Goal: Task Accomplishment & Management: Use online tool/utility

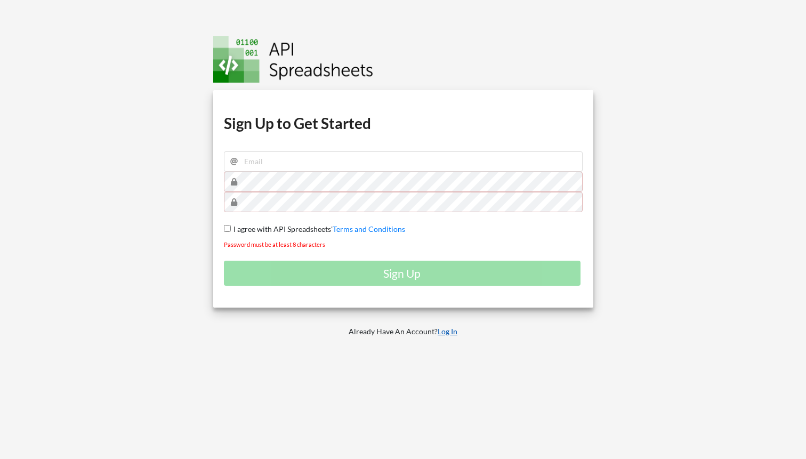
click at [441, 330] on link "Log In" at bounding box center [448, 331] width 20 height 9
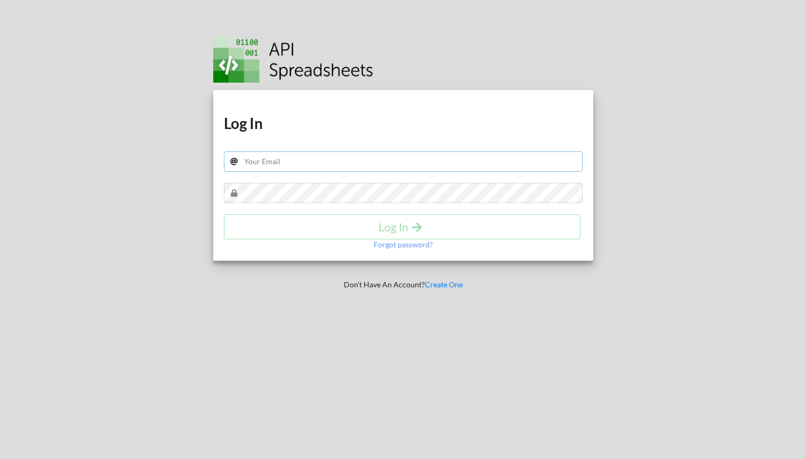
click at [259, 166] on input "text" at bounding box center [403, 161] width 359 height 20
paste input "stclarepdxmanagement@gmail.com"
type input "stclarepdxmanagement@gmail.com"
click at [412, 221] on icon "submit" at bounding box center [416, 226] width 13 height 11
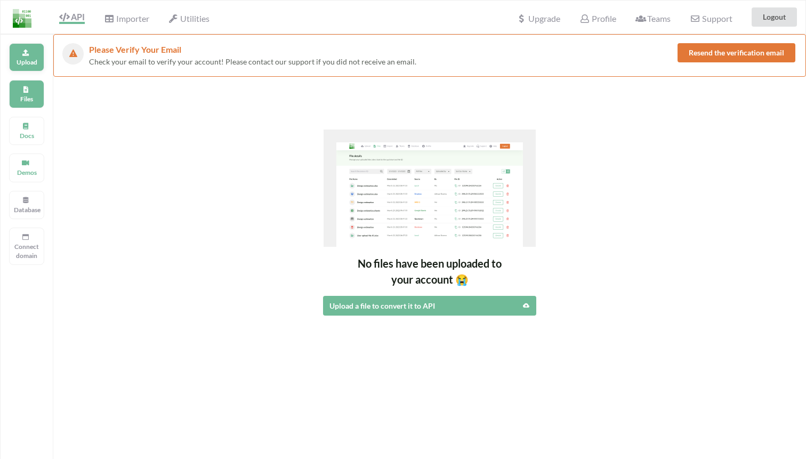
click at [32, 64] on p "Upload" at bounding box center [27, 62] width 26 height 9
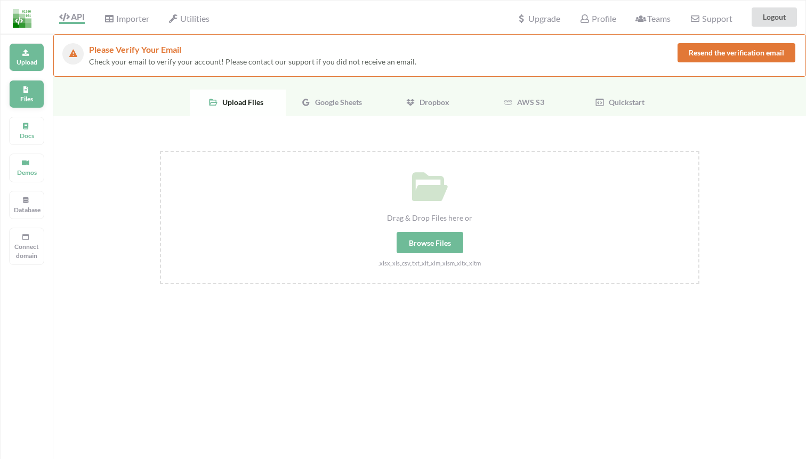
click at [30, 86] on div "Files" at bounding box center [26, 94] width 35 height 28
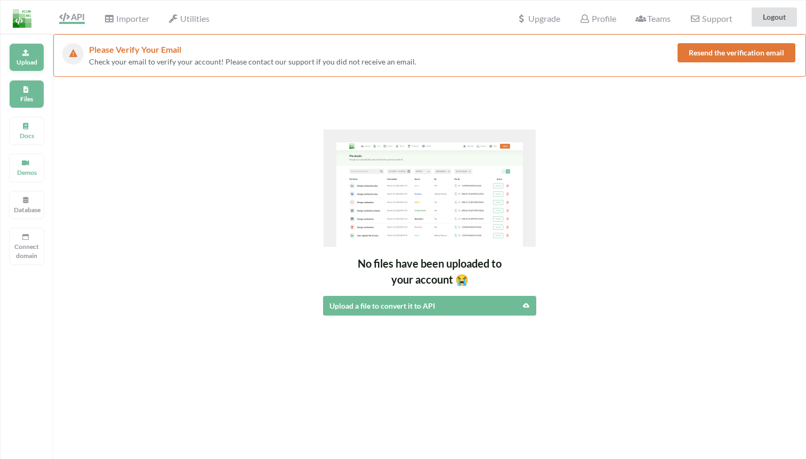
click at [27, 46] on div "Upload" at bounding box center [26, 57] width 35 height 28
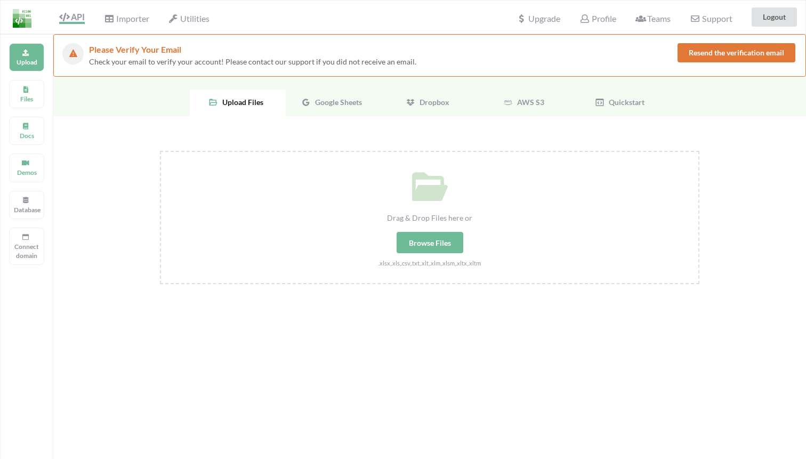
click at [317, 91] on div "Google Sheets" at bounding box center [334, 103] width 96 height 27
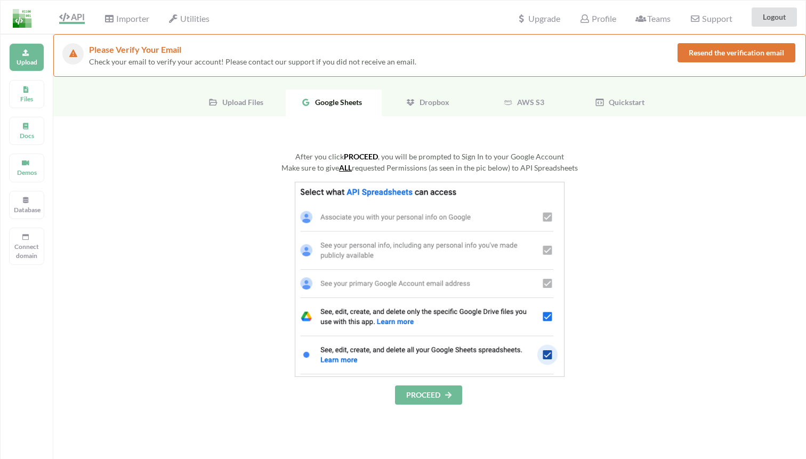
click at [421, 393] on button "PROCEED" at bounding box center [428, 394] width 67 height 19
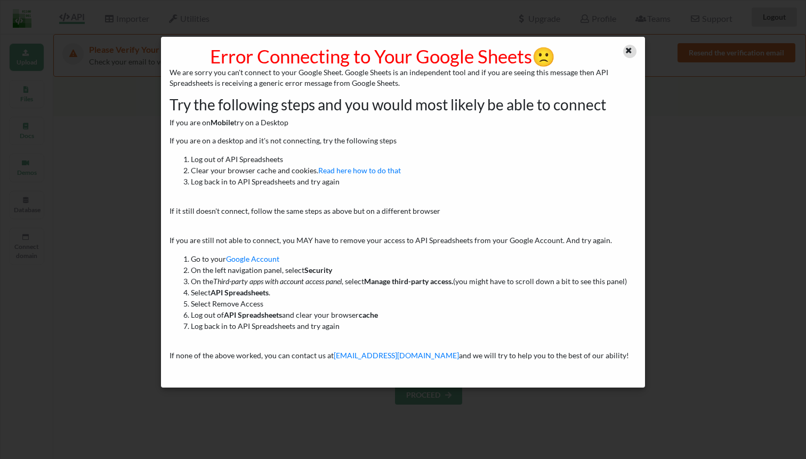
click at [627, 47] on icon at bounding box center [628, 48] width 9 height 7
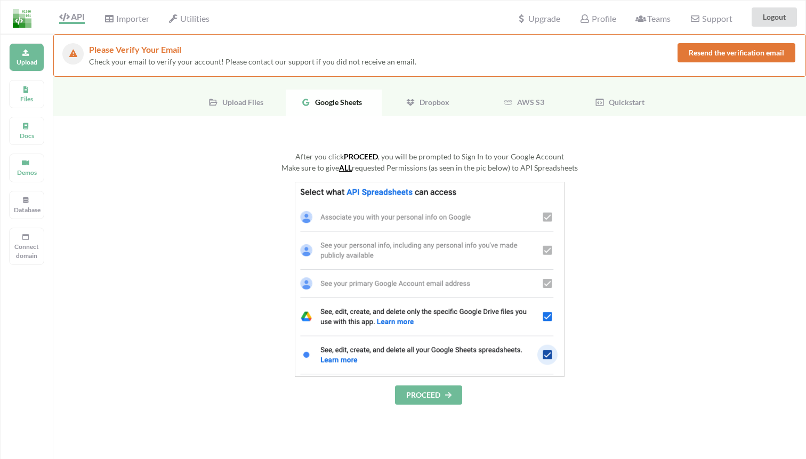
click at [425, 102] on span "Dropbox" at bounding box center [432, 102] width 34 height 9
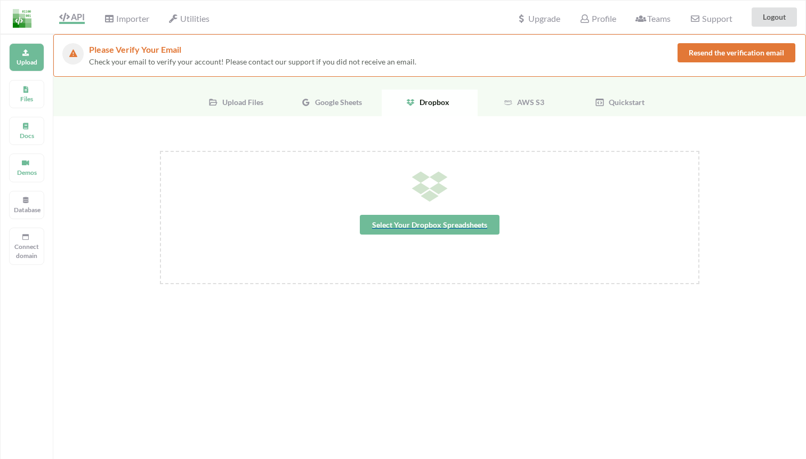
click at [398, 231] on span "Select Your Dropbox Spreadsheets" at bounding box center [430, 225] width 140 height 20
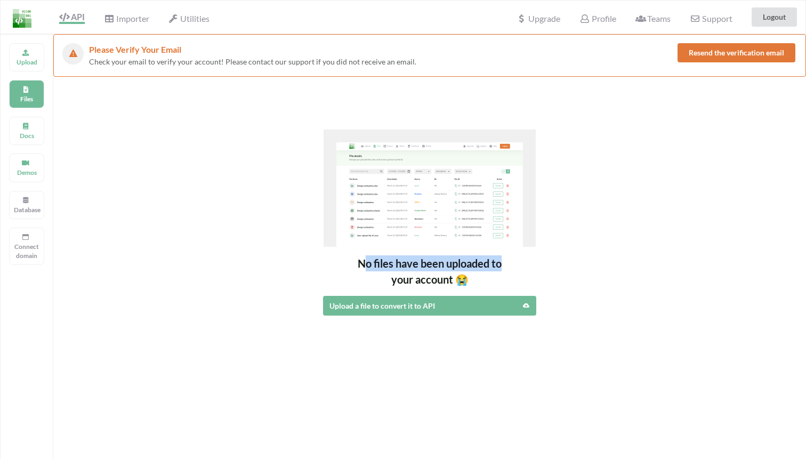
drag, startPoint x: 361, startPoint y: 263, endPoint x: 505, endPoint y: 269, distance: 144.0
click at [506, 269] on div "No files have been uploaded to your account 😭" at bounding box center [429, 271] width 753 height 32
drag, startPoint x: 358, startPoint y: 272, endPoint x: 496, endPoint y: 271, distance: 138.6
click at [498, 271] on div "No files have been uploaded to your account 😭" at bounding box center [429, 271] width 753 height 32
click at [297, 323] on div "Upload Import Files No files have been uploaded to your account 😭 Upload a file…" at bounding box center [429, 289] width 753 height 425
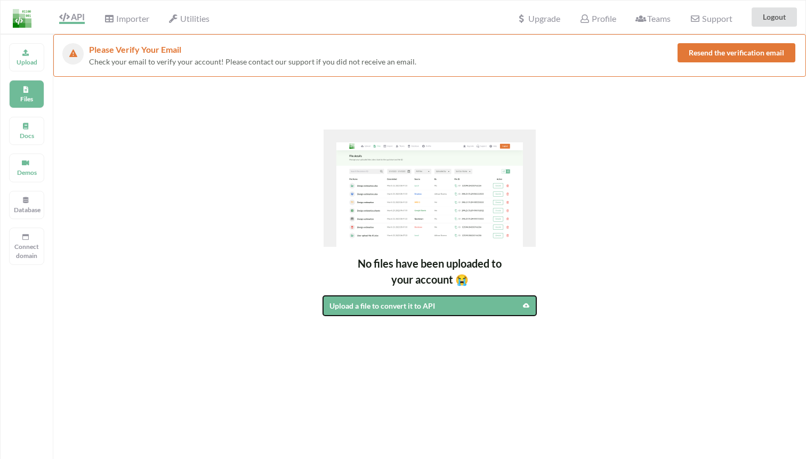
click at [345, 304] on div "Upload a file to convert it to API" at bounding box center [403, 305] width 149 height 11
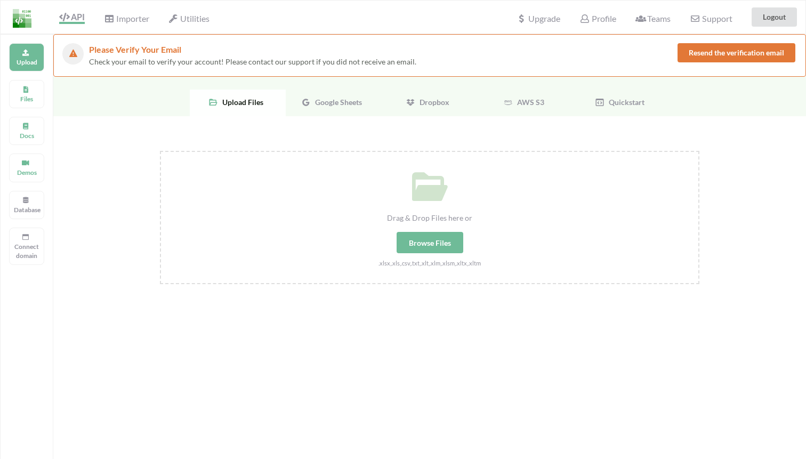
click at [520, 107] on div "AWS S3" at bounding box center [526, 103] width 96 height 27
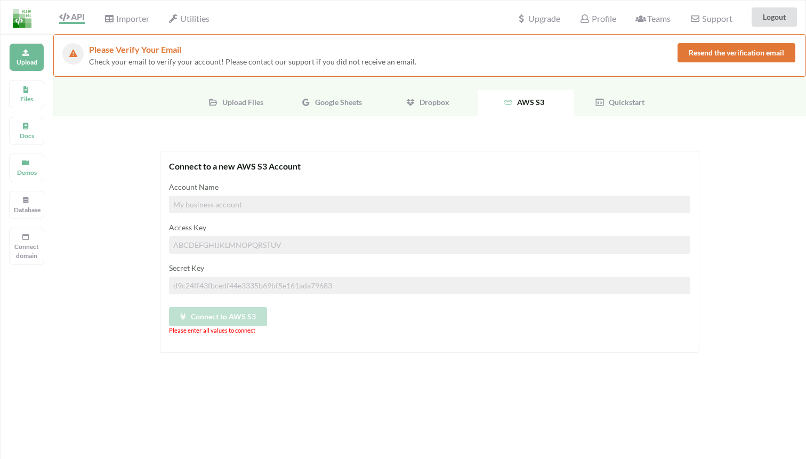
click at [614, 104] on span "Quickstart" at bounding box center [624, 102] width 40 height 9
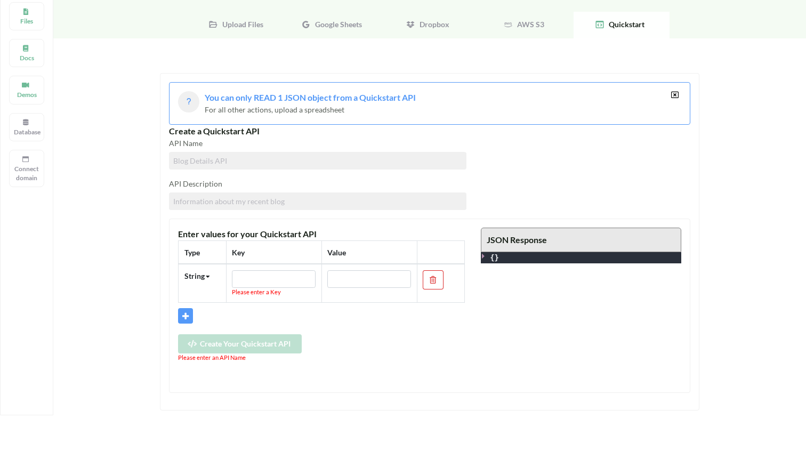
scroll to position [83, 0]
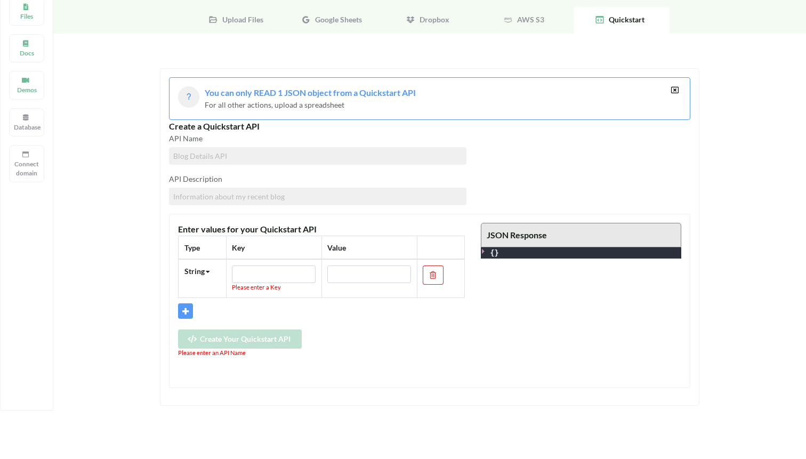
click at [224, 163] on input at bounding box center [317, 156] width 297 height 18
drag, startPoint x: 261, startPoint y: 153, endPoint x: 71, endPoint y: 153, distance: 190.3
click at [71, 153] on div "You can only READ 1 JSON object from a Quickstart API For all other actions, up…" at bounding box center [429, 343] width 753 height 619
type input "LUNCH MENU MON"
click at [197, 191] on input at bounding box center [317, 197] width 297 height 18
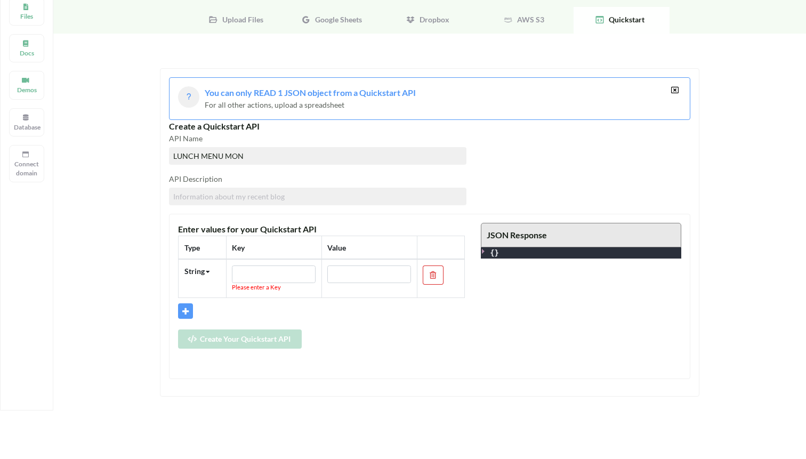
paste input "LUNCH MENU MON"
type input "LUNCH MENU MON"
click at [260, 270] on input "text" at bounding box center [274, 274] width 84 height 18
click at [203, 268] on div "String" at bounding box center [194, 270] width 20 height 11
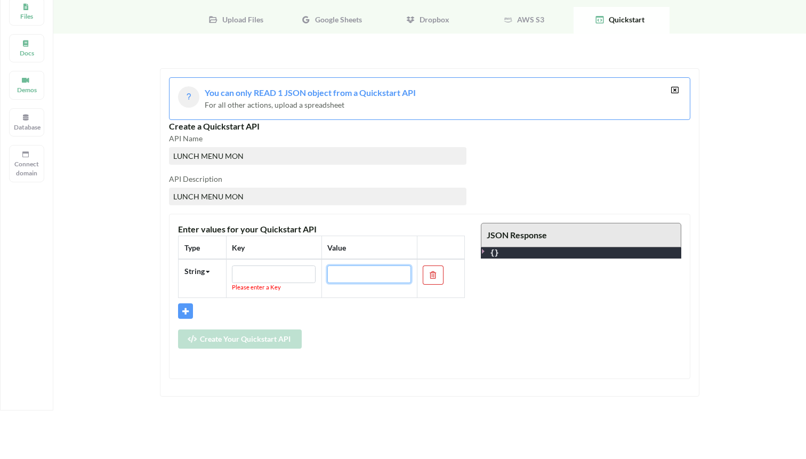
click at [346, 278] on input "text" at bounding box center [369, 274] width 84 height 18
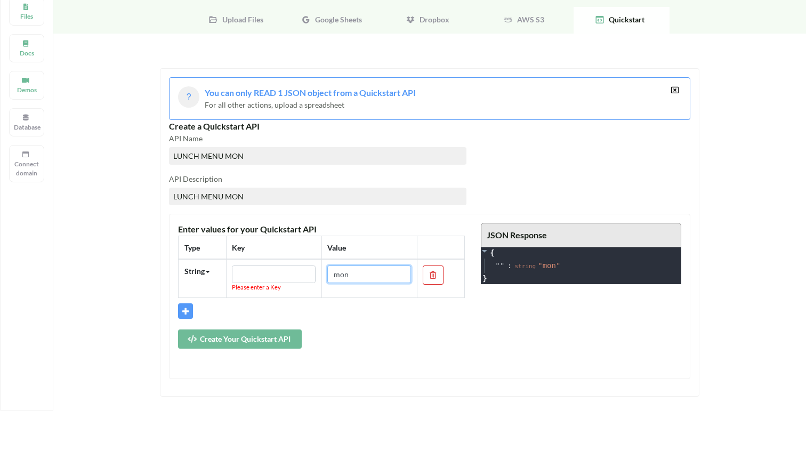
type input "mon"
click at [277, 271] on input "text" at bounding box center [274, 274] width 84 height 18
type input "1"
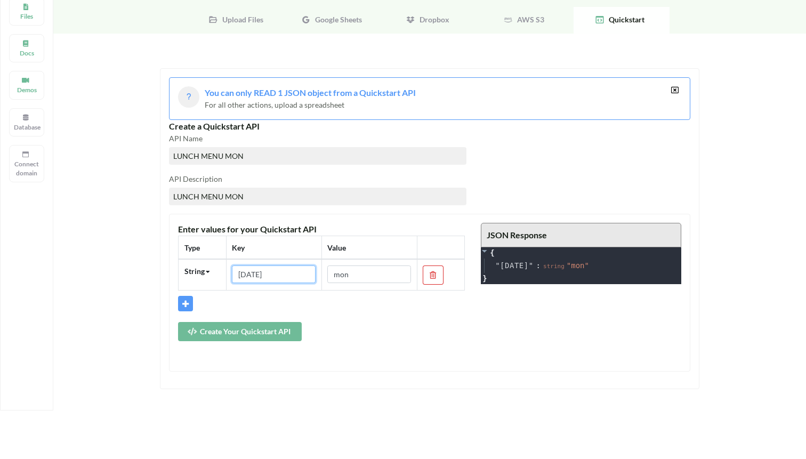
type input "MONDAY"
click at [184, 300] on icon at bounding box center [185, 301] width 9 height 7
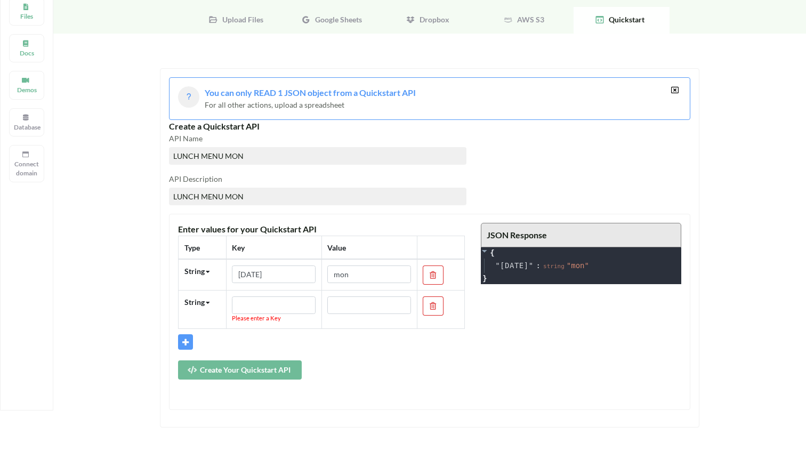
click at [257, 146] on div "API Name LUNCH MENU MON" at bounding box center [317, 149] width 297 height 32
click at [257, 158] on input "LUNCH MENU MON" at bounding box center [317, 156] width 297 height 18
type input "LUNCH MENU"
click at [270, 195] on input "LUNCH MENU MON" at bounding box center [317, 197] width 297 height 18
type input "LUNCH MENU"
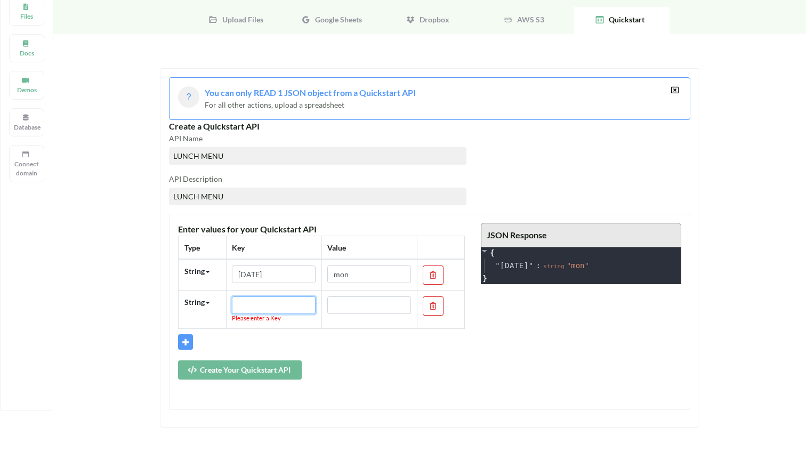
click at [242, 303] on input "text" at bounding box center [274, 305] width 84 height 18
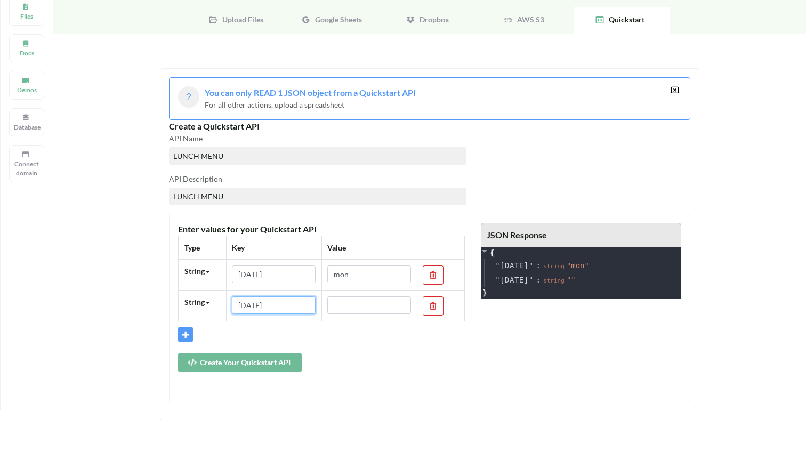
type input "TUESDAY"
click at [360, 309] on input "text" at bounding box center [369, 305] width 84 height 18
type input "tues"
click at [181, 333] on span at bounding box center [185, 334] width 15 height 15
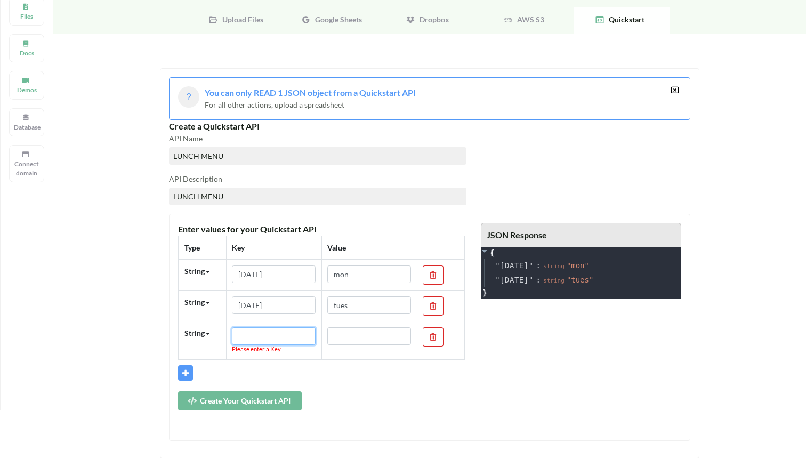
click at [255, 330] on input "text" at bounding box center [274, 336] width 84 height 18
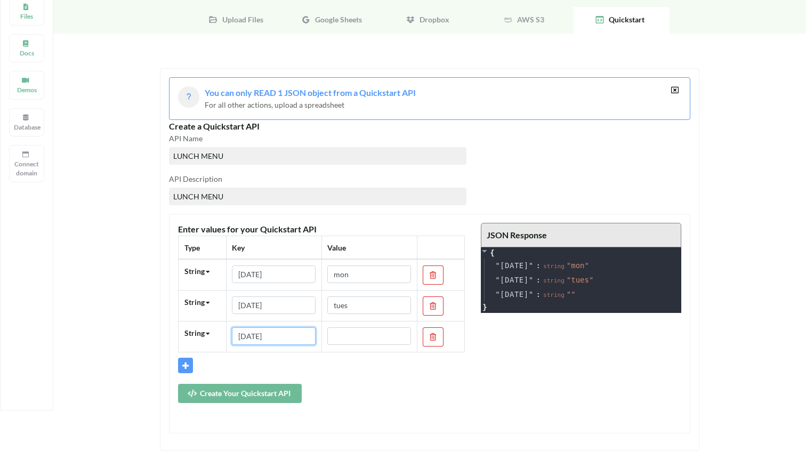
type input "WEDNESDAY"
click at [373, 344] on input "text" at bounding box center [369, 336] width 84 height 18
type input "wed"
click at [182, 366] on icon at bounding box center [185, 363] width 9 height 7
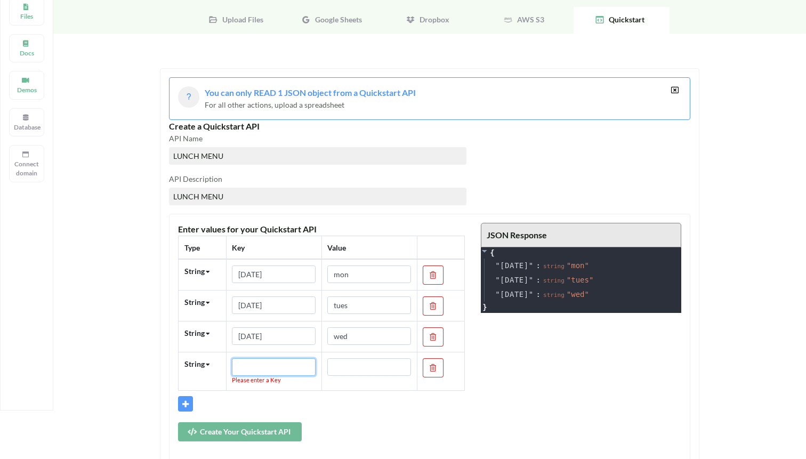
click at [263, 361] on input "text" at bounding box center [274, 367] width 84 height 18
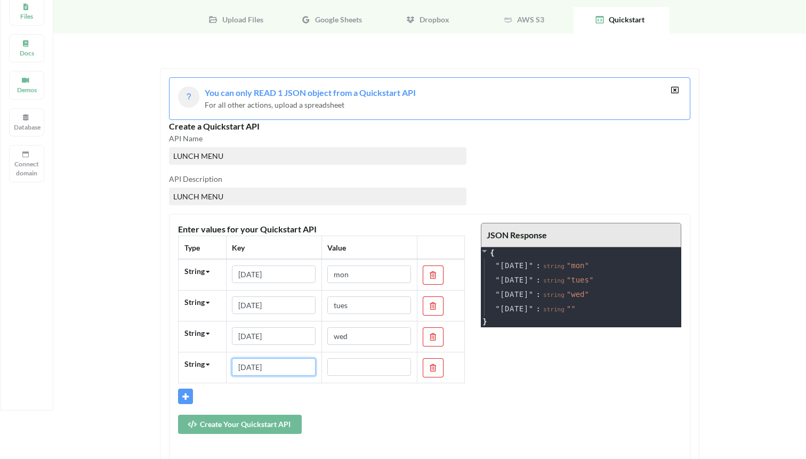
type input "THURSDAY"
click at [370, 382] on td at bounding box center [368, 367] width 95 height 31
click at [364, 374] on input "text" at bounding box center [369, 367] width 84 height 18
type input "thurs"
click at [181, 399] on span at bounding box center [185, 396] width 15 height 15
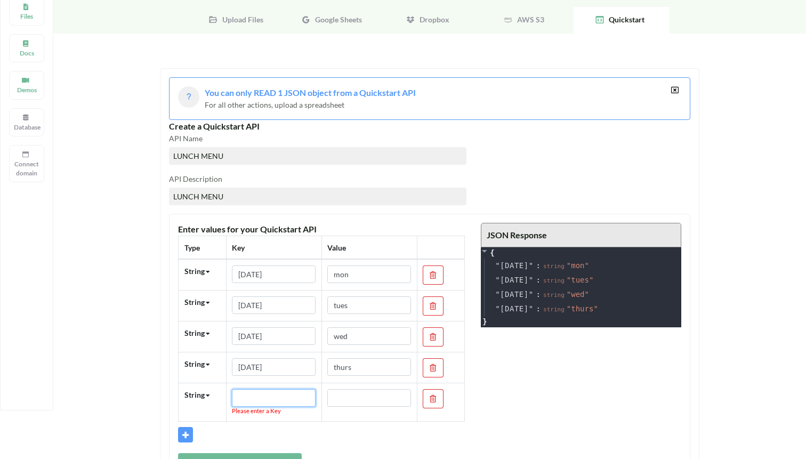
click at [246, 402] on input "text" at bounding box center [274, 398] width 84 height 18
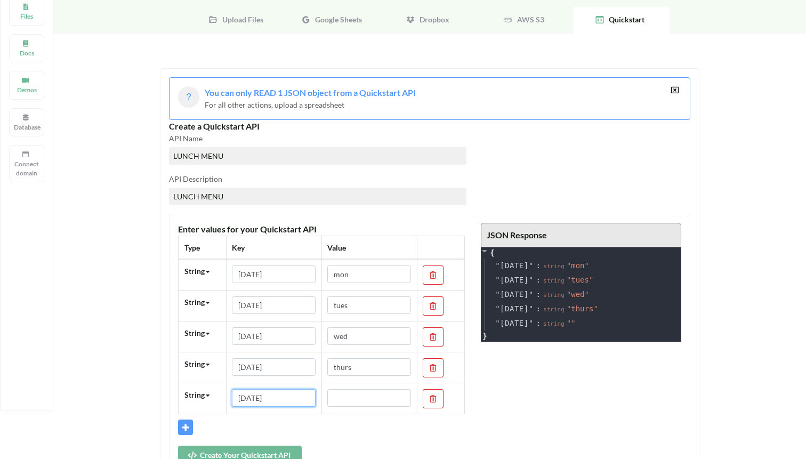
type input "FRIDAY"
click at [360, 407] on td at bounding box center [368, 398] width 95 height 31
click at [351, 398] on input "text" at bounding box center [369, 398] width 84 height 18
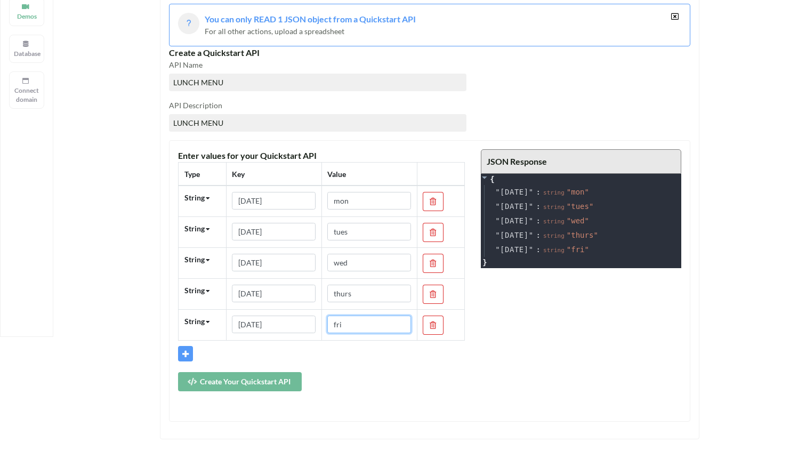
scroll to position [168, 0]
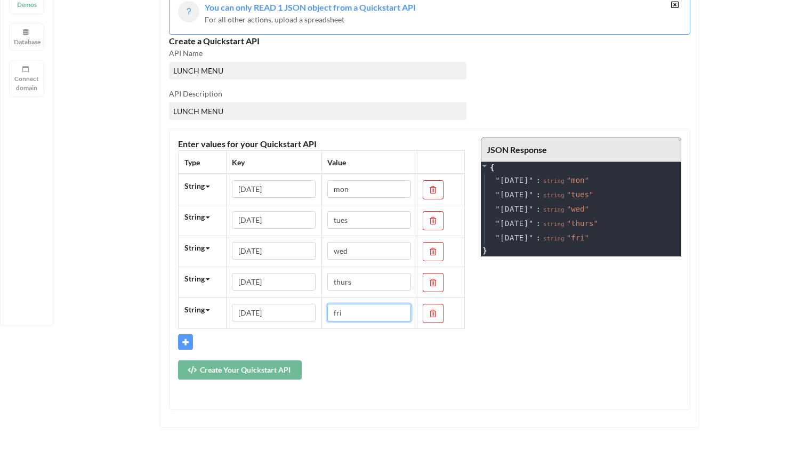
type input "fri"
click at [260, 374] on button "Create Your Quickstart API" at bounding box center [240, 369] width 124 height 19
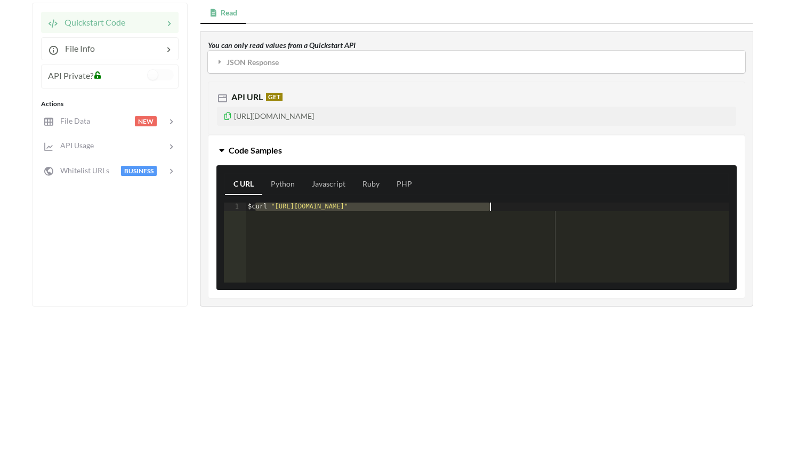
drag, startPoint x: 255, startPoint y: 207, endPoint x: 578, endPoint y: 206, distance: 323.5
click at [578, 206] on div "$ curl "https://api.apispreadsheets.com/data/ZpCSemLoTslsWYqu/"" at bounding box center [487, 251] width 483 height 97
click at [332, 183] on link "Javascript" at bounding box center [328, 184] width 51 height 21
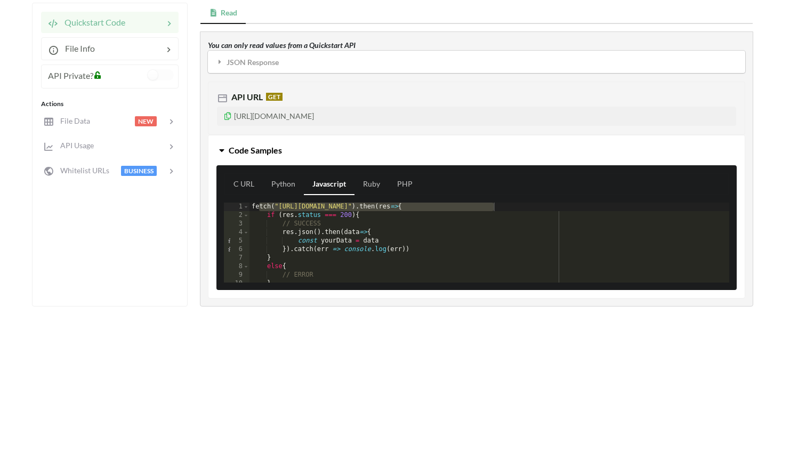
click at [317, 314] on div "Quickstart Code File Info API Private? Actions File Data NEW API Usage Whitelis…" at bounding box center [392, 160] width 721 height 315
click at [334, 258] on div "fetch ( "https://api.apispreadsheets.com/data/ZpCSemLoTslsWYqu/" ) . then ( res…" at bounding box center [489, 251] width 480 height 97
click at [347, 326] on div "Please Verify Your Email Check your email to verify your account! Please contac…" at bounding box center [403, 251] width 806 height 771
click at [408, 180] on link "PHP" at bounding box center [405, 184] width 33 height 21
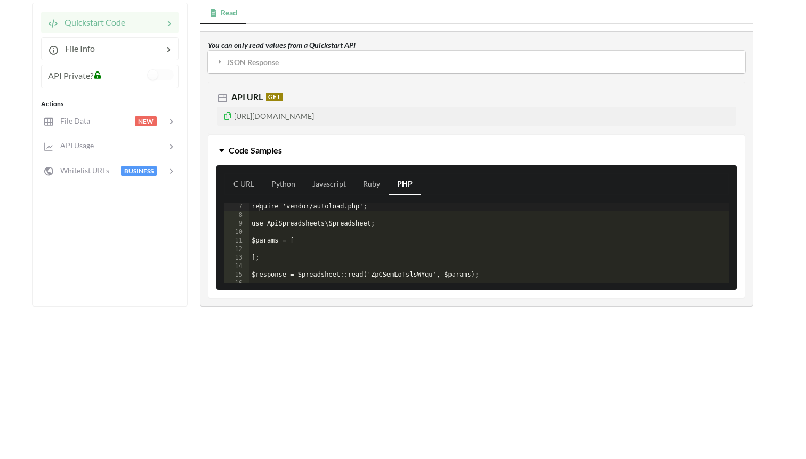
scroll to position [51, 0]
click at [374, 187] on link "Ruby" at bounding box center [371, 184] width 34 height 21
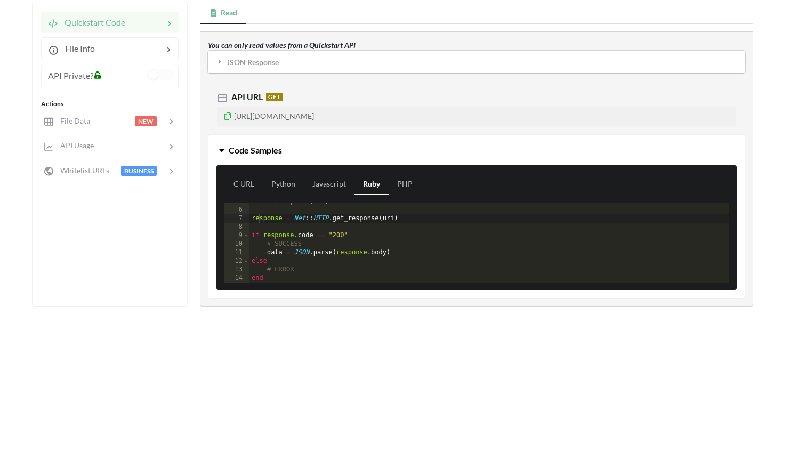
click at [229, 115] on icon at bounding box center [227, 114] width 9 height 7
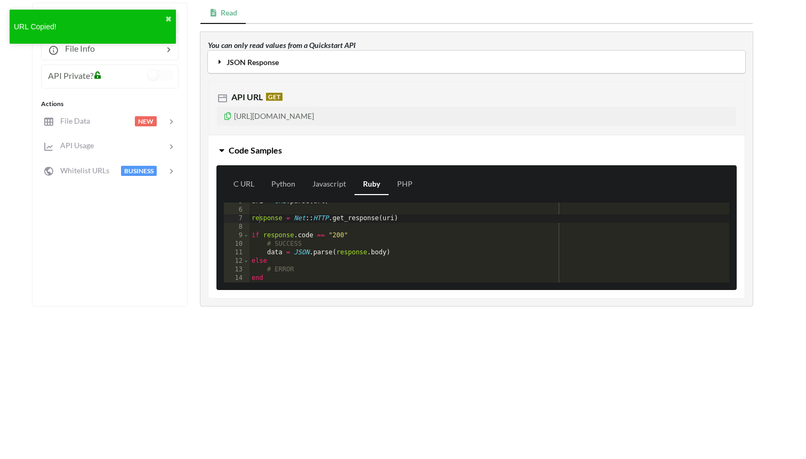
click at [248, 64] on b "JSON Response" at bounding box center [253, 62] width 52 height 9
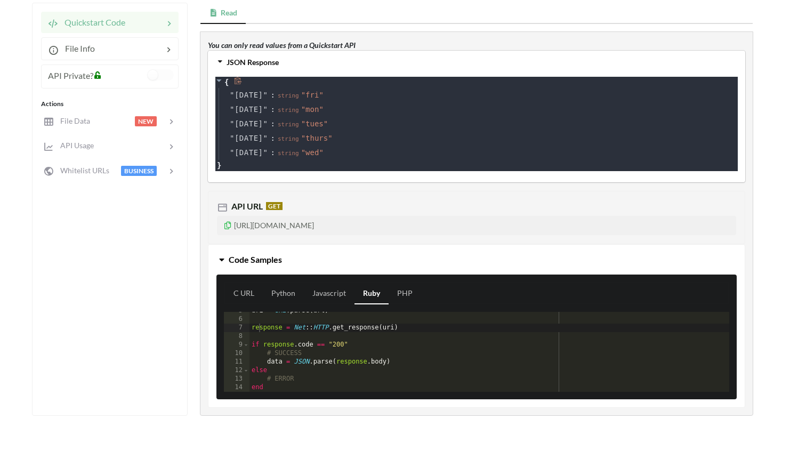
click at [236, 82] on icon at bounding box center [238, 81] width 8 height 8
click at [332, 94] on icon at bounding box center [330, 93] width 7 height 7
click at [329, 105] on icon at bounding box center [330, 107] width 7 height 7
click at [225, 228] on icon at bounding box center [227, 223] width 9 height 7
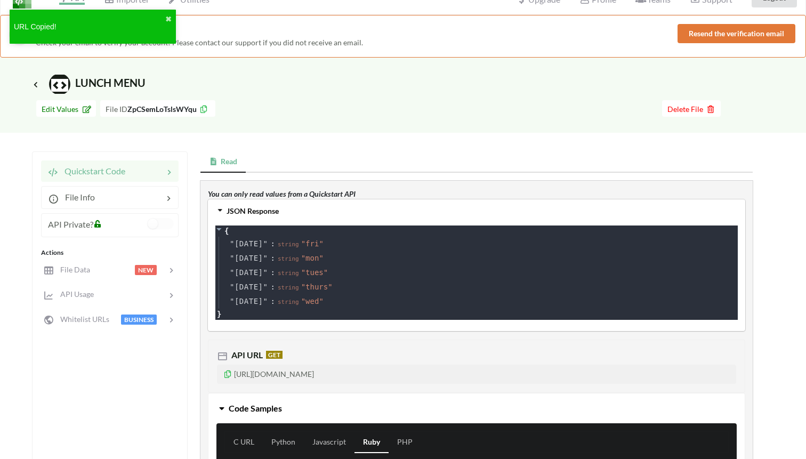
scroll to position [0, 0]
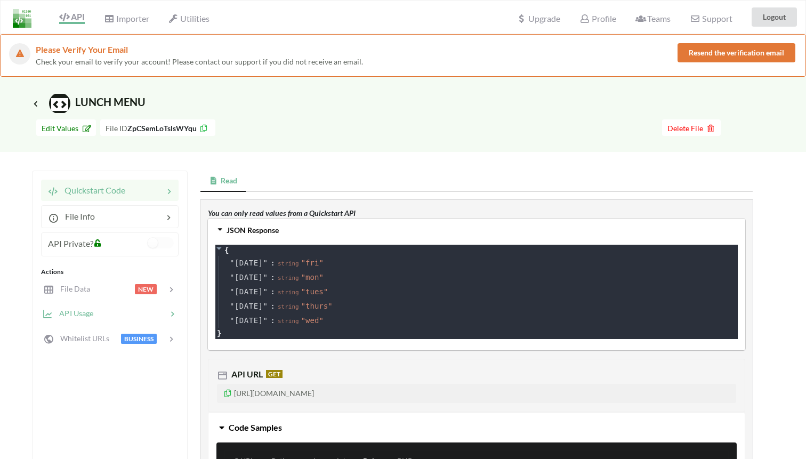
click at [91, 319] on div "API Usage" at bounding box center [68, 314] width 52 height 12
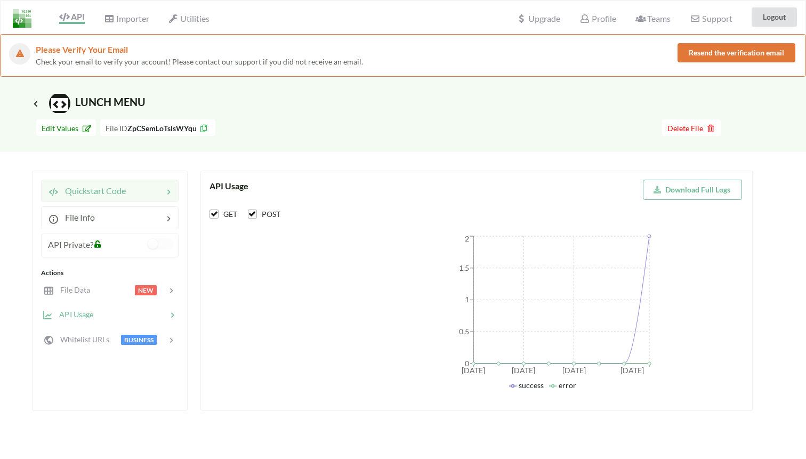
click at [115, 188] on span "Quickstart Code" at bounding box center [92, 190] width 67 height 10
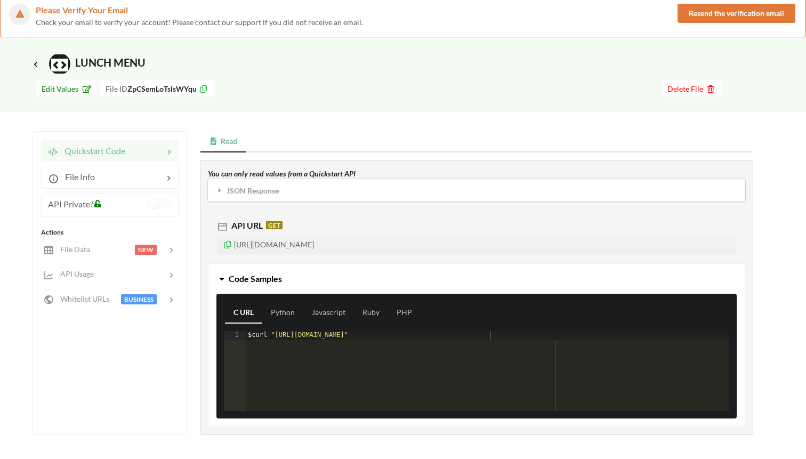
scroll to position [54, 0]
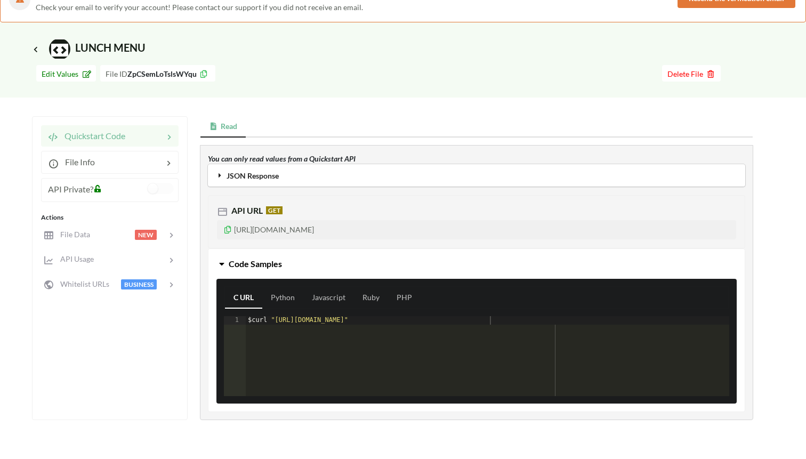
click at [215, 166] on div "JSON Response" at bounding box center [476, 175] width 537 height 22
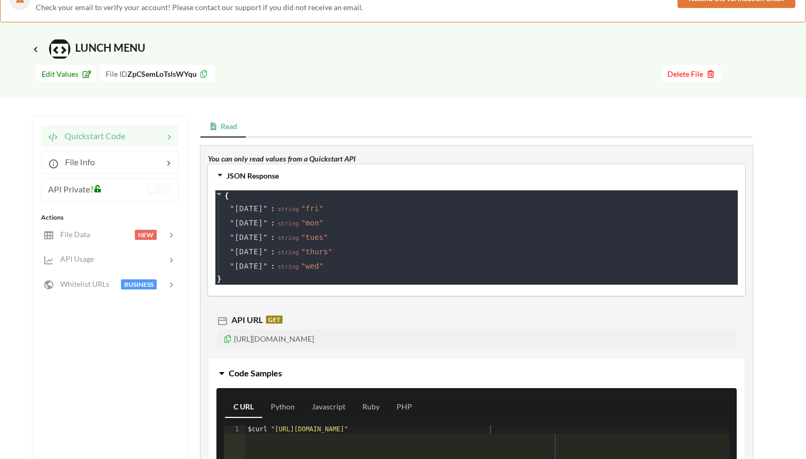
click at [293, 341] on p "https://api.apispreadsheets.com/data/ZpCSemLoTslsWYqu/" at bounding box center [476, 338] width 519 height 19
click at [228, 345] on p "https://api.apispreadsheets.com/data/ZpCSemLoTslsWYqu/" at bounding box center [476, 338] width 519 height 19
click at [226, 339] on icon at bounding box center [227, 337] width 9 height 7
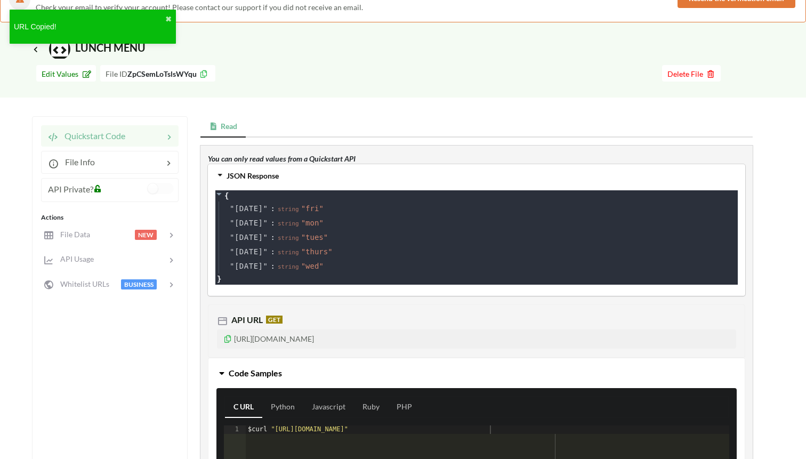
click at [133, 136] on div at bounding box center [144, 136] width 38 height 13
click at [100, 231] on div at bounding box center [112, 235] width 45 height 12
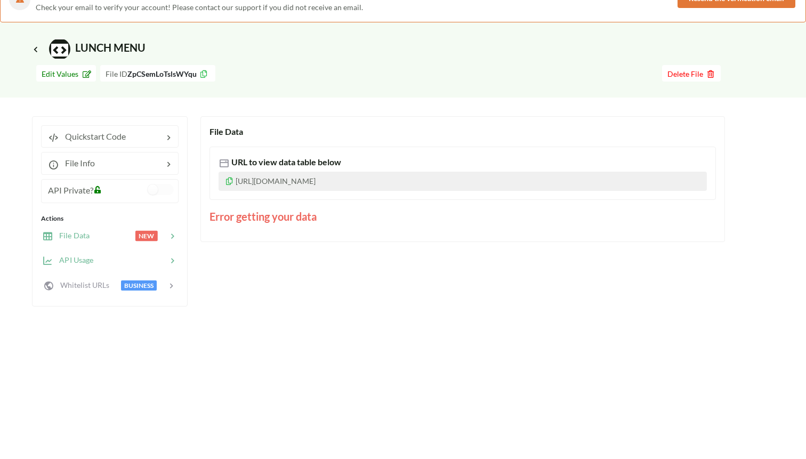
click at [101, 264] on div at bounding box center [130, 260] width 74 height 12
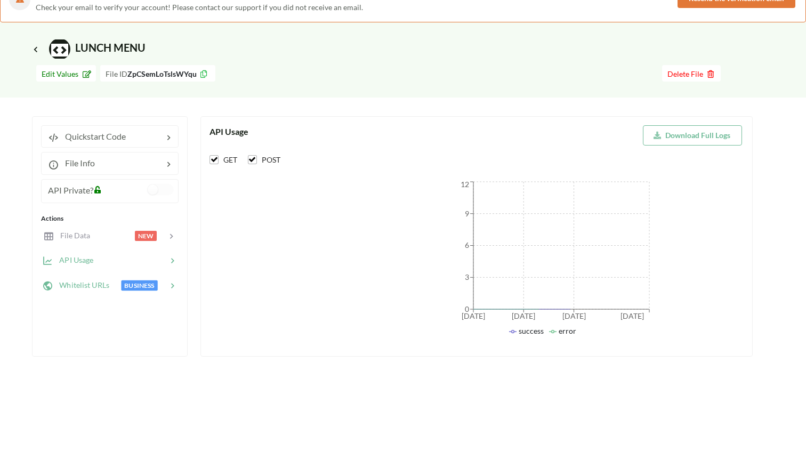
click at [85, 288] on span "Whitelist URLs" at bounding box center [81, 284] width 56 height 9
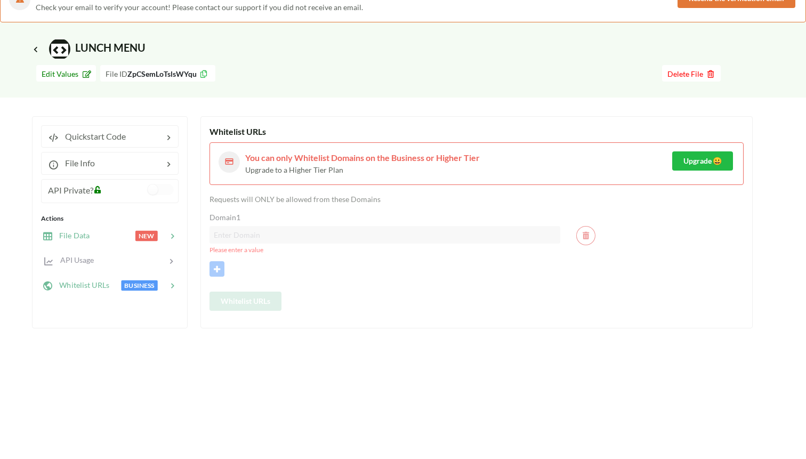
click at [81, 231] on span "File Data" at bounding box center [71, 235] width 37 height 9
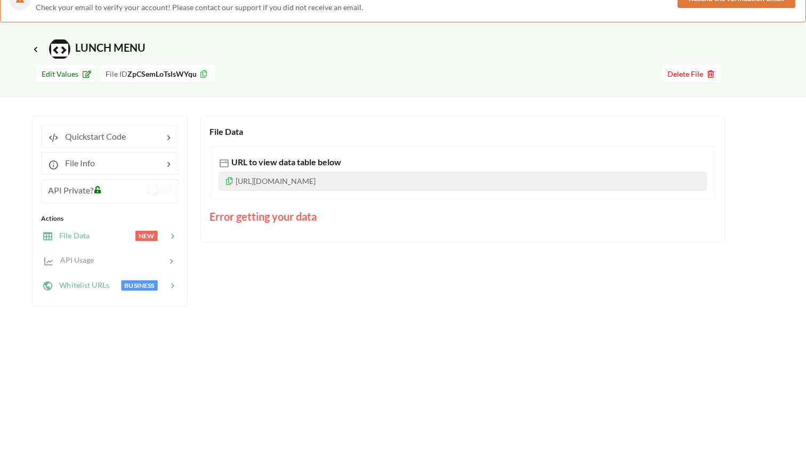
scroll to position [0, 0]
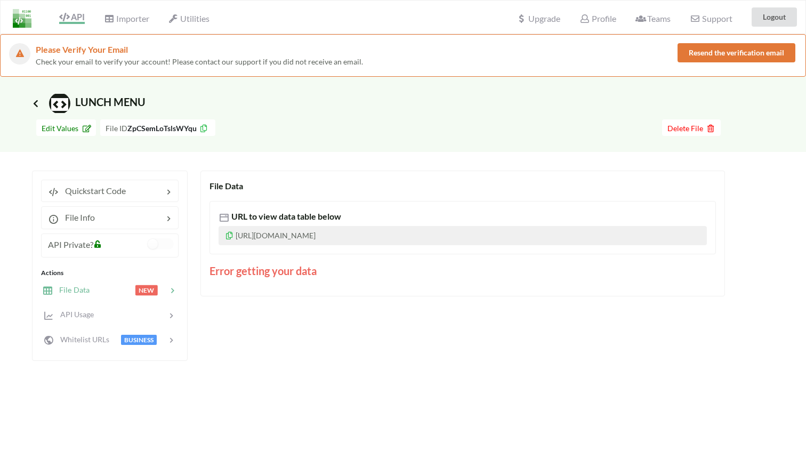
click at [35, 106] on icon at bounding box center [36, 103] width 10 height 9
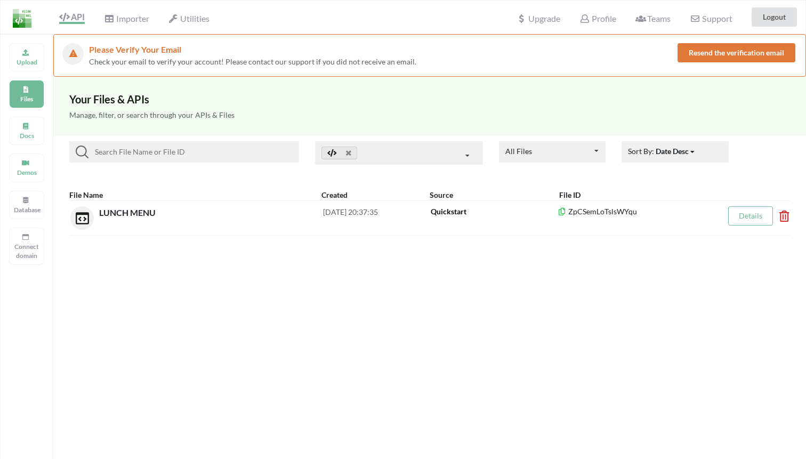
click at [174, 259] on div "Your Files & APIs Manage, filter, or search through your APIs & Files All Files…" at bounding box center [429, 306] width 753 height 459
click at [168, 191] on div "File Name" at bounding box center [195, 194] width 252 height 11
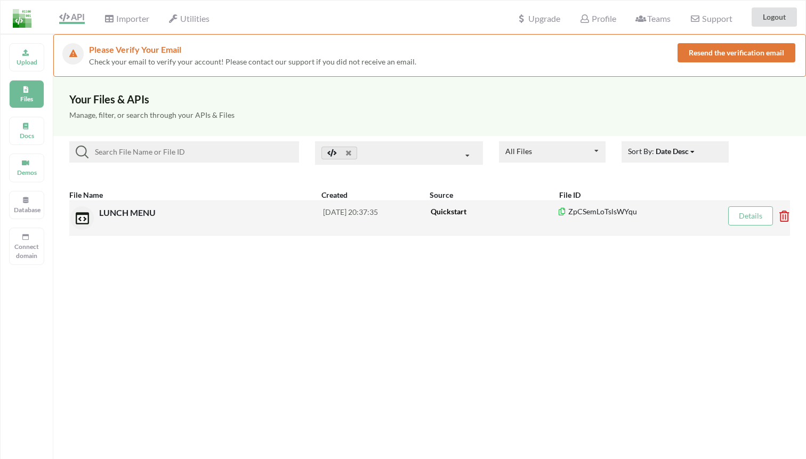
click at [189, 211] on div "LUNCH MENU" at bounding box center [211, 217] width 224 height 23
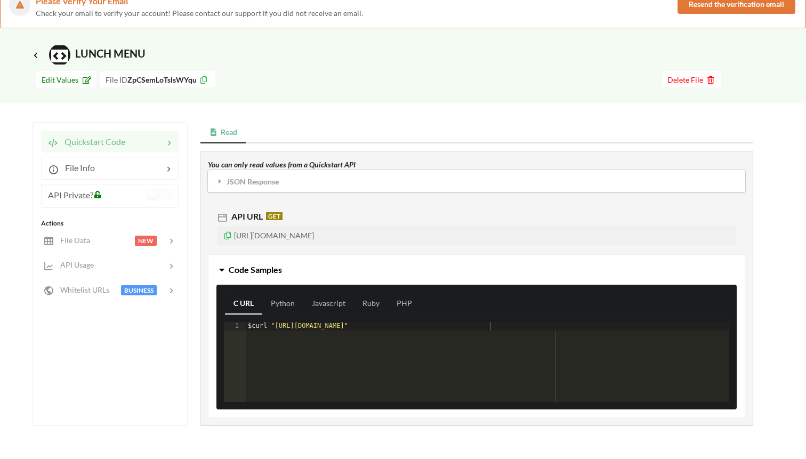
scroll to position [51, 0]
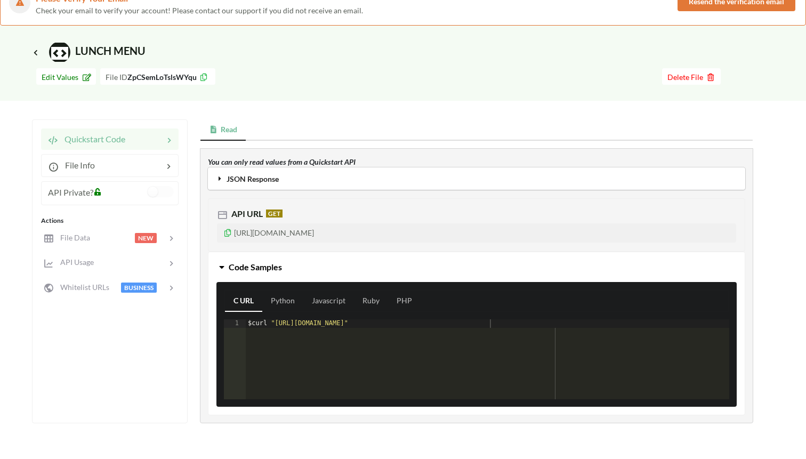
click at [247, 179] on b "JSON Response" at bounding box center [253, 178] width 52 height 9
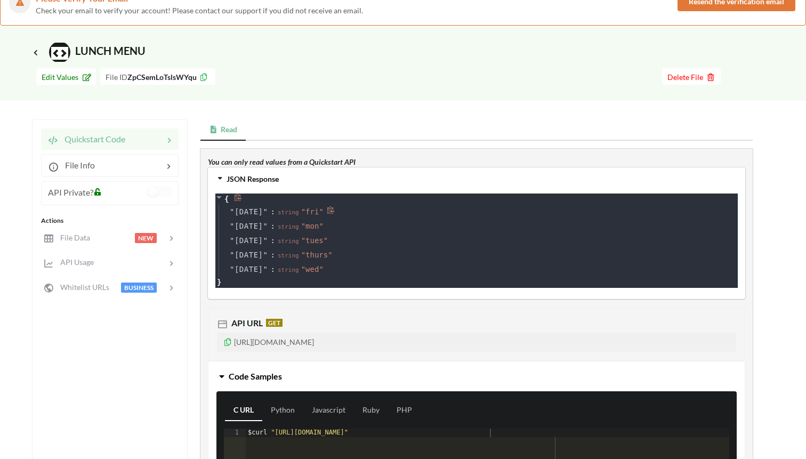
click at [255, 212] on span "FRIDAY" at bounding box center [249, 211] width 29 height 11
click at [308, 213] on span "" fri "" at bounding box center [312, 211] width 22 height 9
click at [91, 168] on span "File Info" at bounding box center [77, 165] width 36 height 10
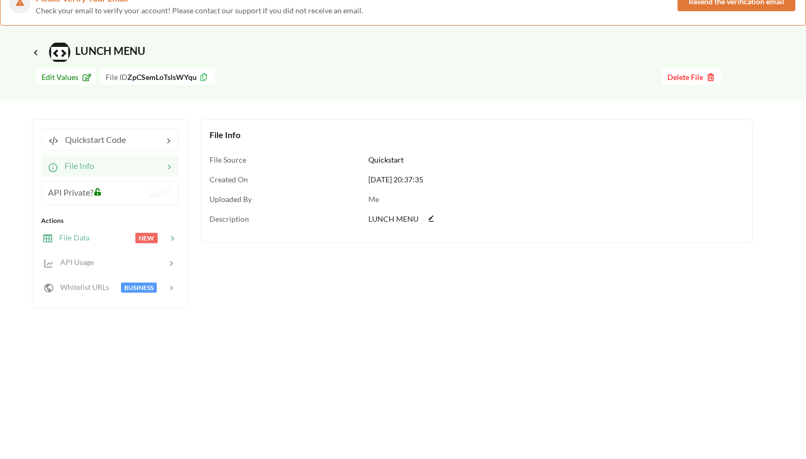
click at [72, 239] on span "File Data" at bounding box center [71, 237] width 37 height 9
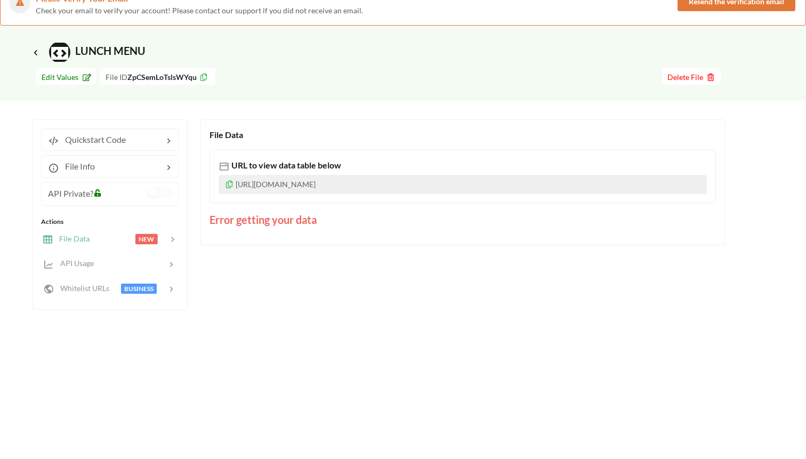
click at [229, 187] on icon at bounding box center [229, 182] width 9 height 7
click at [68, 258] on span "API Usage" at bounding box center [73, 262] width 41 height 9
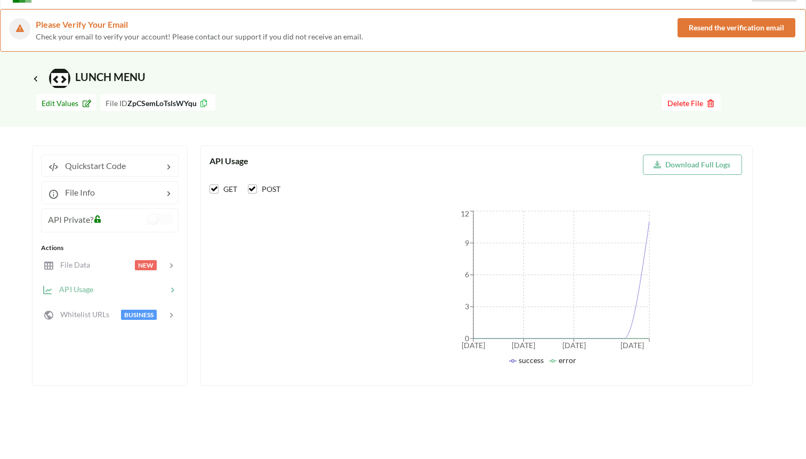
scroll to position [0, 0]
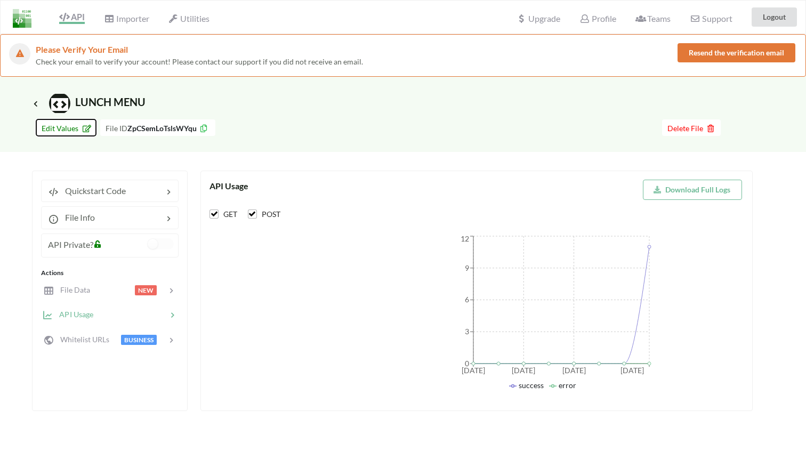
click at [62, 125] on span "Edit Values" at bounding box center [66, 128] width 49 height 9
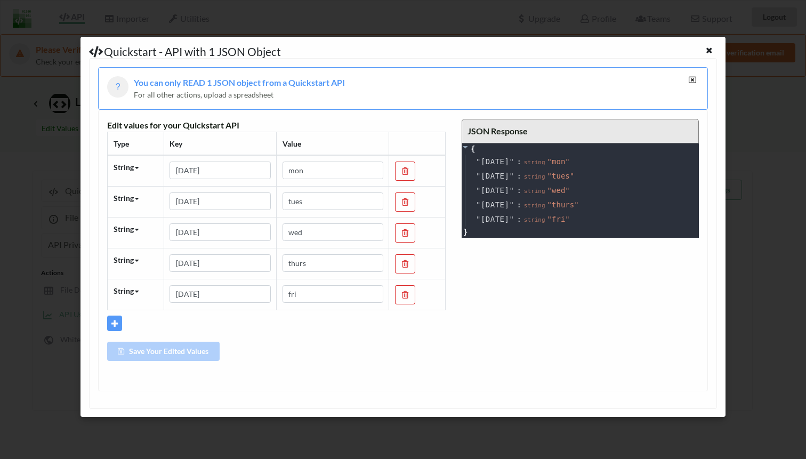
click at [116, 321] on icon at bounding box center [114, 321] width 9 height 7
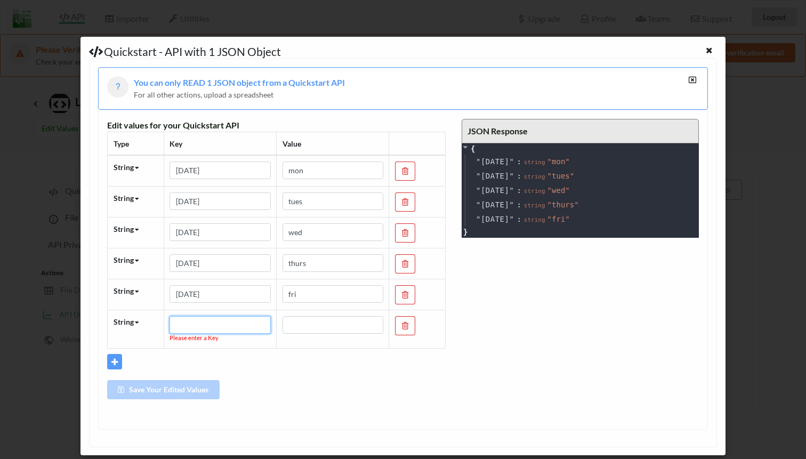
click at [191, 321] on input "text" at bounding box center [219, 325] width 101 height 18
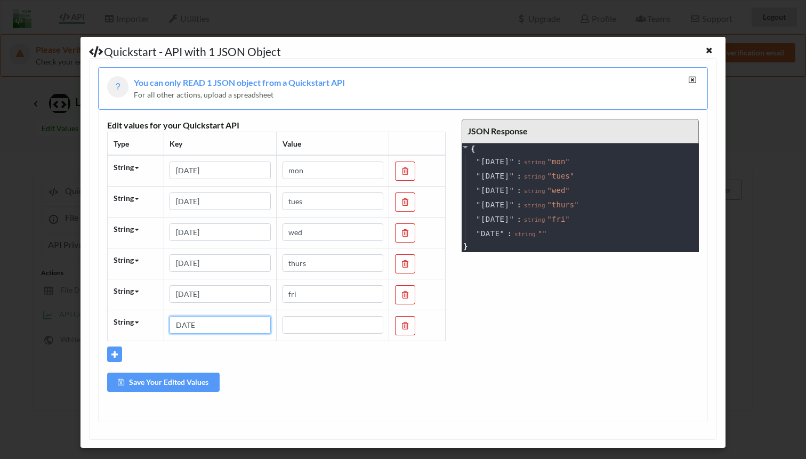
type input "DATE"
click at [347, 323] on input "text" at bounding box center [332, 325] width 101 height 18
type input "today"
click at [185, 379] on button "Save Your Edited Values" at bounding box center [163, 382] width 112 height 19
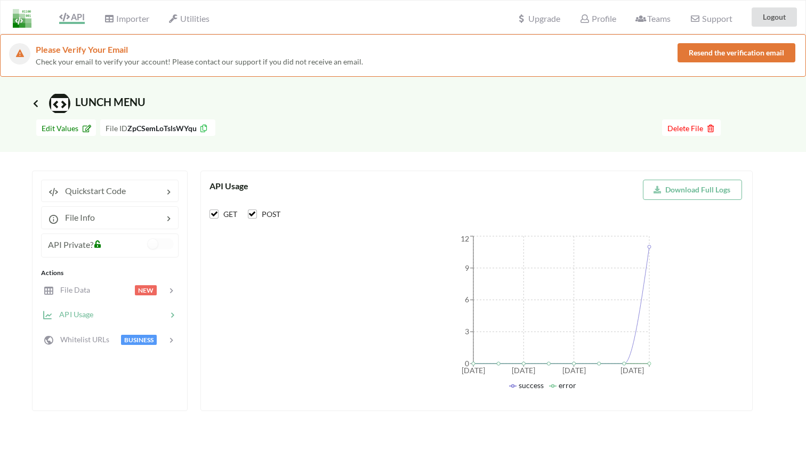
click at [35, 103] on icon at bounding box center [36, 103] width 10 height 9
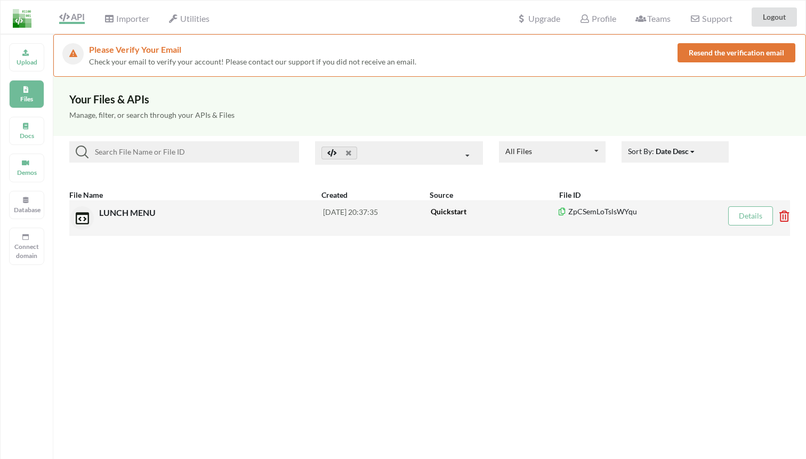
click at [140, 229] on div "LUNCH MENU" at bounding box center [211, 217] width 224 height 23
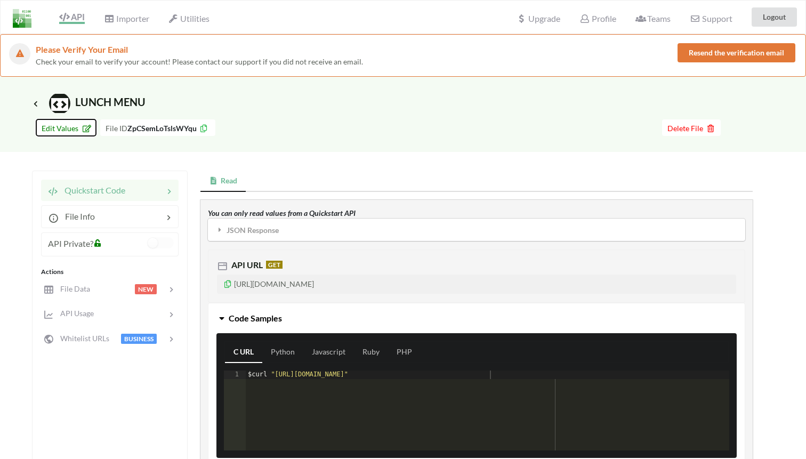
click at [80, 124] on icon at bounding box center [84, 126] width 9 height 7
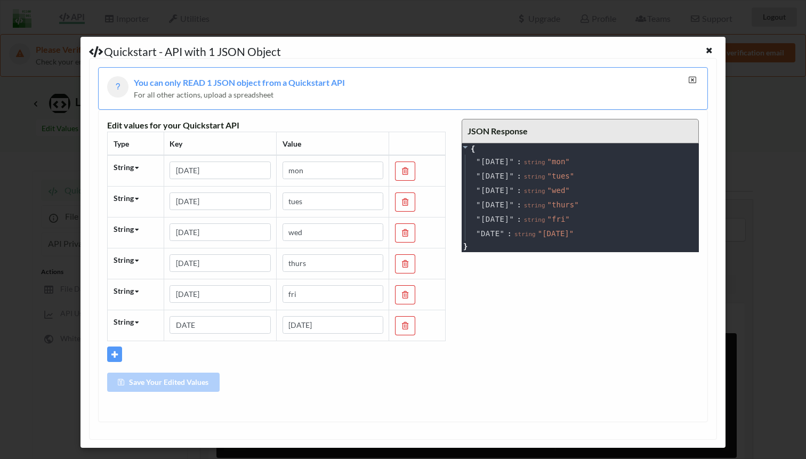
click at [693, 76] on icon at bounding box center [692, 79] width 9 height 7
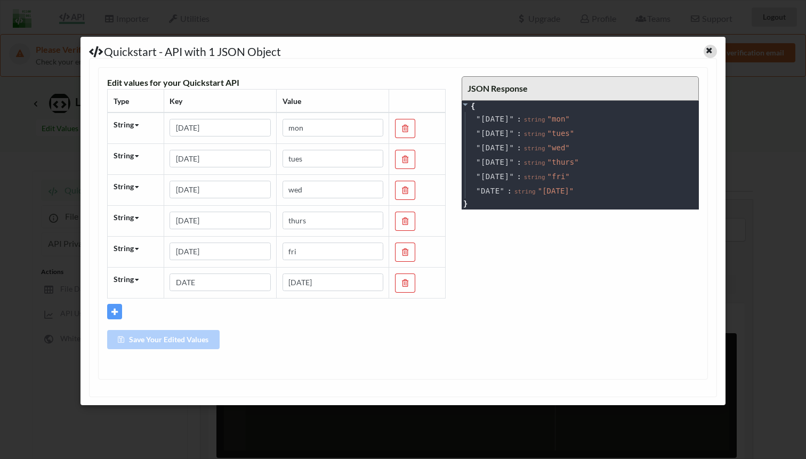
click at [711, 51] on icon at bounding box center [709, 48] width 9 height 7
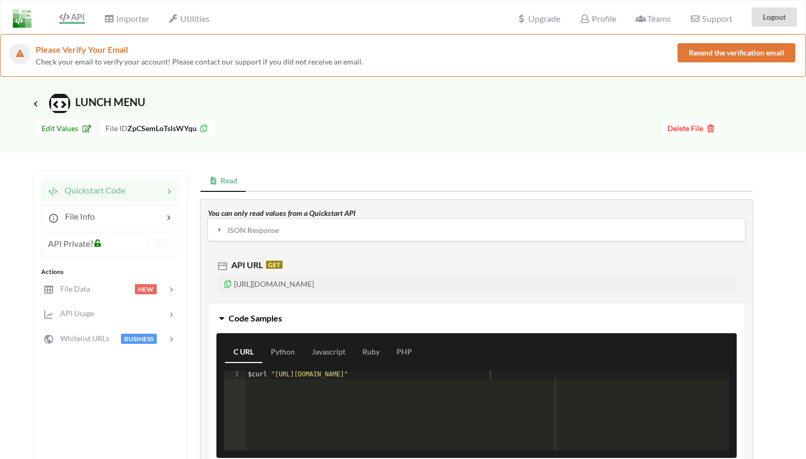
click at [395, 172] on div "Read" at bounding box center [476, 181] width 552 height 21
click at [238, 73] on div "Please Verify Your Email Check your email to verify your account! Please contac…" at bounding box center [403, 55] width 806 height 43
